Goal: Transaction & Acquisition: Purchase product/service

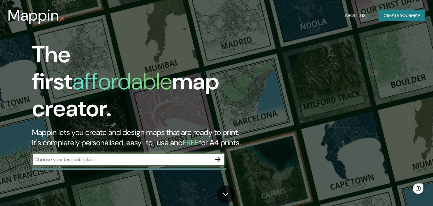
click at [390, 22] on div "Mappin About Us Create your map" at bounding box center [216, 15] width 433 height 21
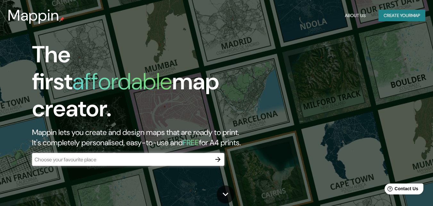
click at [391, 17] on button "Create your map" at bounding box center [402, 16] width 47 height 12
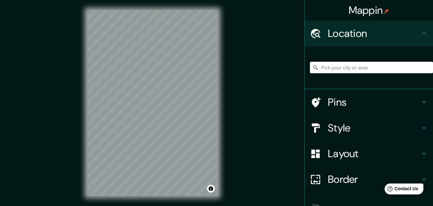
click at [348, 69] on input "Pick your city or area" at bounding box center [371, 68] width 123 height 12
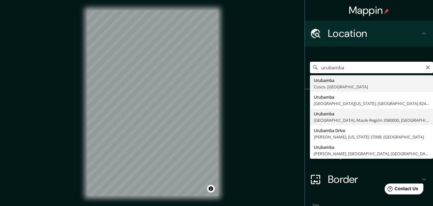
scroll to position [32, 0]
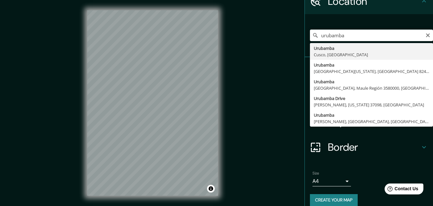
type input "Urubamba, [GEOGRAPHIC_DATA], [GEOGRAPHIC_DATA]"
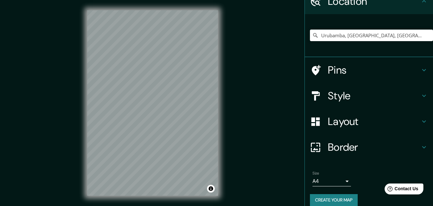
click at [222, 155] on div "© Mapbox © OpenStreetMap Improve this map" at bounding box center [152, 103] width 151 height 206
click at [367, 27] on div "Urubamba, [GEOGRAPHIC_DATA], [GEOGRAPHIC_DATA]" at bounding box center [371, 35] width 123 height 32
drag, startPoint x: 401, startPoint y: 34, endPoint x: 237, endPoint y: 44, distance: 164.6
click at [237, 44] on div "Mappin Location [GEOGRAPHIC_DATA], [GEOGRAPHIC_DATA], [GEOGRAPHIC_DATA] Pins St…" at bounding box center [216, 108] width 433 height 216
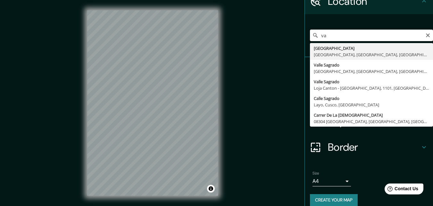
type input "v"
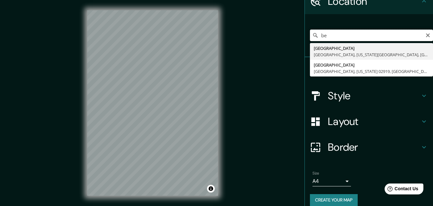
type input "b"
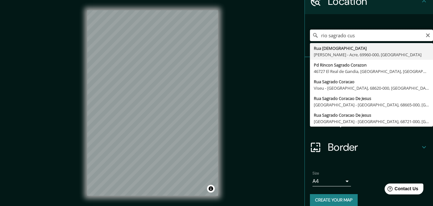
type input "rio sagrado cusc"
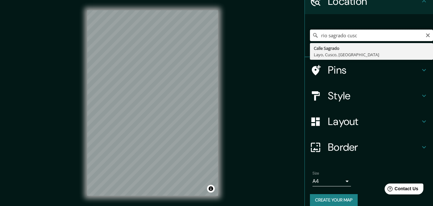
drag, startPoint x: 366, startPoint y: 33, endPoint x: 248, endPoint y: 37, distance: 118.1
click at [248, 37] on div "Mappin Location [GEOGRAPHIC_DATA] [GEOGRAPHIC_DATA], [GEOGRAPHIC_DATA], [GEOGRA…" at bounding box center [216, 108] width 433 height 216
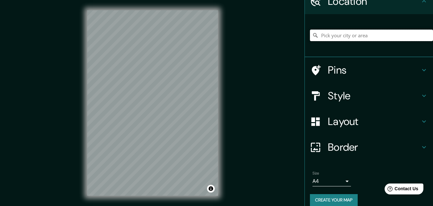
click at [342, 35] on input "Pick your city or area" at bounding box center [371, 36] width 123 height 12
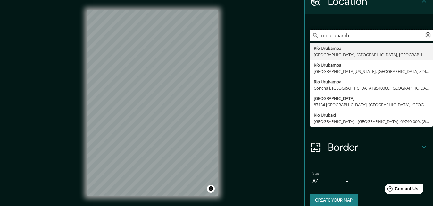
type input "rio urubamba"
drag, startPoint x: 372, startPoint y: 34, endPoint x: 228, endPoint y: 35, distance: 144.7
click at [228, 35] on div "Mappin Location [GEOGRAPHIC_DATA] [GEOGRAPHIC_DATA] [GEOGRAPHIC_DATA] [GEOGRAPH…" at bounding box center [216, 108] width 433 height 216
click at [336, 43] on div "uruba Urubamba Cusco, [GEOGRAPHIC_DATA] Urubamba [GEOGRAPHIC_DATA], [GEOGRAPHIC…" at bounding box center [371, 35] width 123 height 32
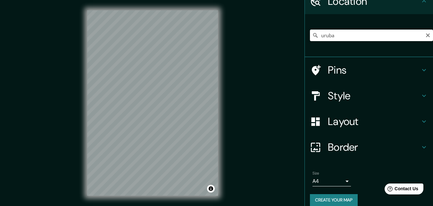
click at [335, 39] on input "uruba" at bounding box center [371, 36] width 123 height 12
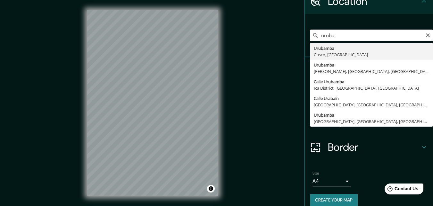
type input "Urubamba, [GEOGRAPHIC_DATA], [GEOGRAPHIC_DATA]"
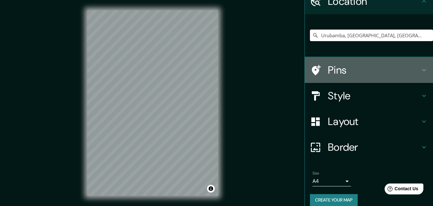
click at [351, 74] on h4 "Pins" at bounding box center [374, 70] width 92 height 13
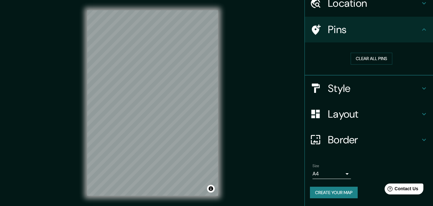
scroll to position [30, 0]
click at [348, 32] on h4 "Pins" at bounding box center [374, 29] width 92 height 13
click at [353, 60] on button "Clear all pins" at bounding box center [372, 59] width 42 height 12
click at [355, 4] on h4 "Location" at bounding box center [374, 3] width 92 height 13
